Goal: Task Accomplishment & Management: Complete application form

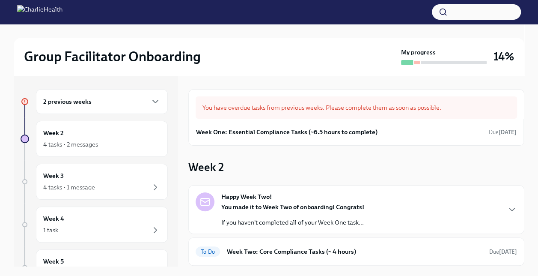
click at [281, 114] on div "You have overdue tasks from previous weeks. Please complete them as soon as pos…" at bounding box center [356, 107] width 321 height 22
click at [150, 101] on icon "button" at bounding box center [155, 101] width 10 height 10
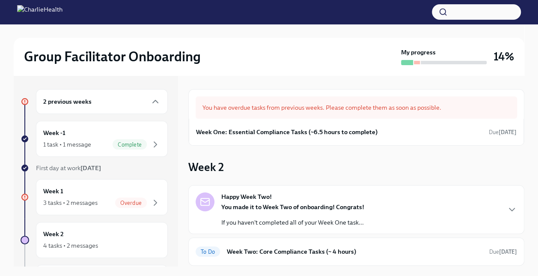
click at [139, 199] on span "Overdue" at bounding box center [131, 202] width 32 height 6
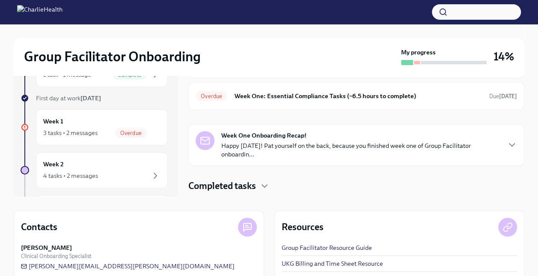
scroll to position [78, 0]
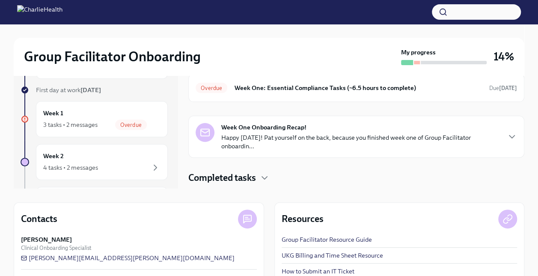
click at [333, 152] on div "Week One Onboarding Recap! Happy [DATE]! Pat yourself on the back, because you …" at bounding box center [356, 137] width 336 height 42
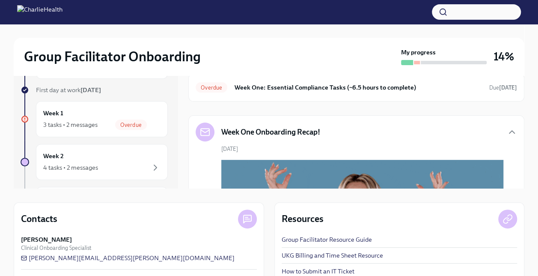
scroll to position [0, 0]
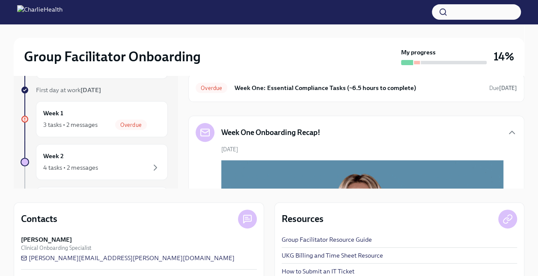
click at [339, 92] on h6 "Week One: Essential Compliance Tasks (~6.5 hours to complete)" at bounding box center [358, 87] width 248 height 9
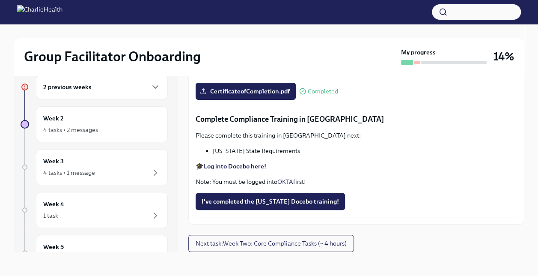
scroll to position [1842, 0]
click at [302, 199] on span "I've completed the [US_STATE] Docebo training!" at bounding box center [270, 201] width 137 height 9
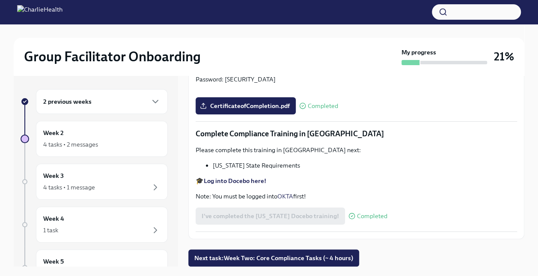
scroll to position [15, 0]
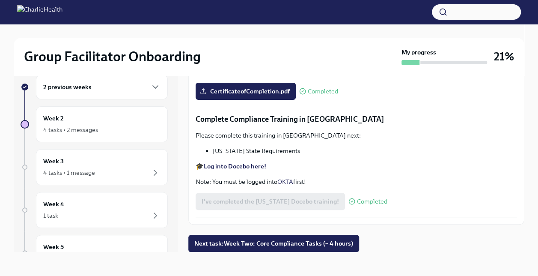
click at [291, 246] on span "Next task : Week Two: Core Compliance Tasks (~ 4 hours)" at bounding box center [273, 243] width 159 height 9
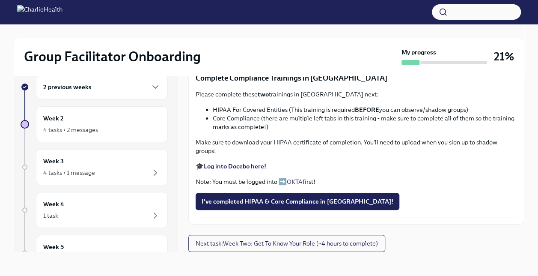
scroll to position [451, 0]
